Goal: Information Seeking & Learning: Learn about a topic

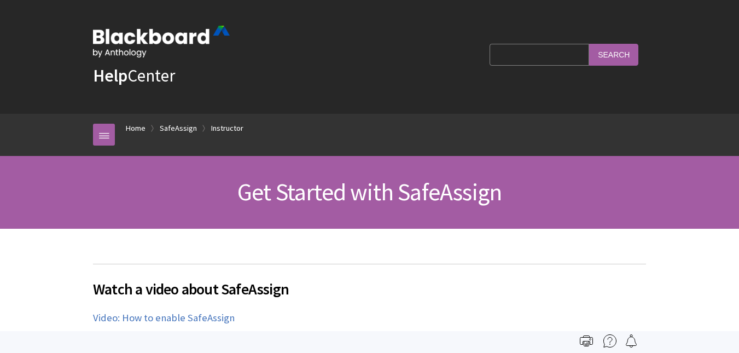
drag, startPoint x: 737, startPoint y: 40, endPoint x: 734, endPoint y: 77, distance: 36.2
click at [734, 77] on div "Help Center Language English عربية Català Cymraeg Deutsch Español Suomi Françai…" at bounding box center [369, 57] width 739 height 114
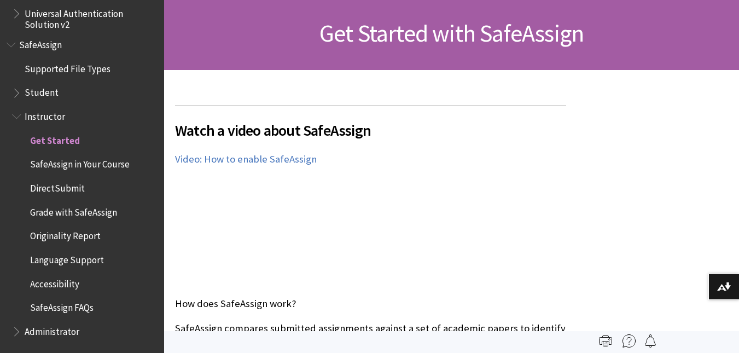
scroll to position [140, 0]
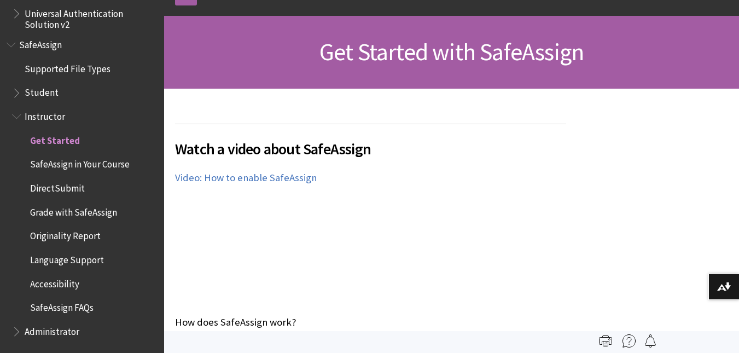
drag, startPoint x: 737, startPoint y: 55, endPoint x: 741, endPoint y: 48, distance: 7.9
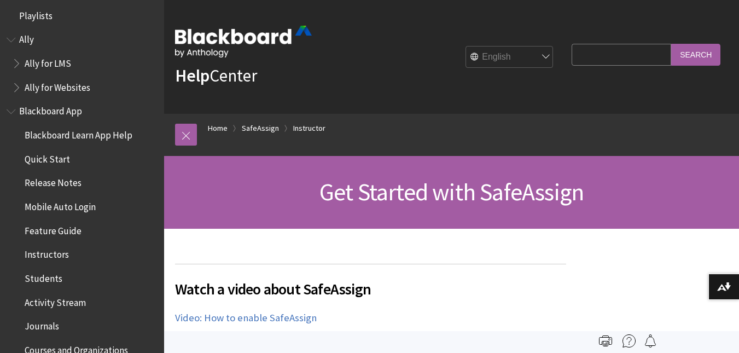
scroll to position [0, 0]
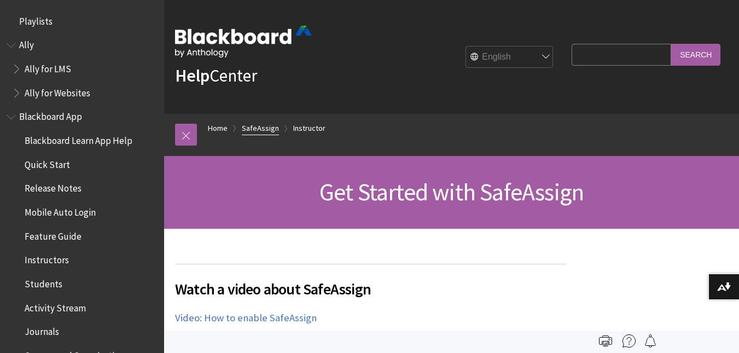
click at [265, 126] on link "SafeAssign" at bounding box center [260, 128] width 37 height 14
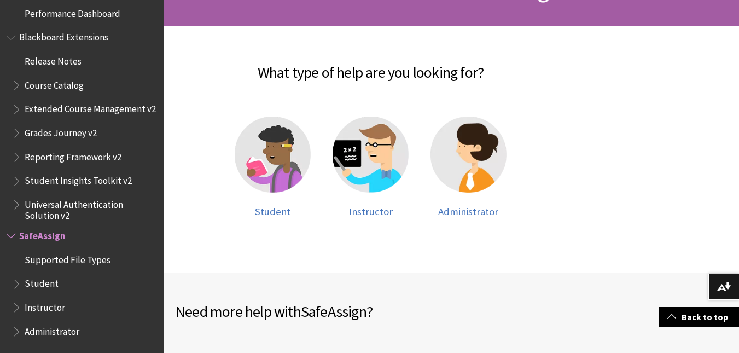
scroll to position [200, 0]
